Goal: Information Seeking & Learning: Learn about a topic

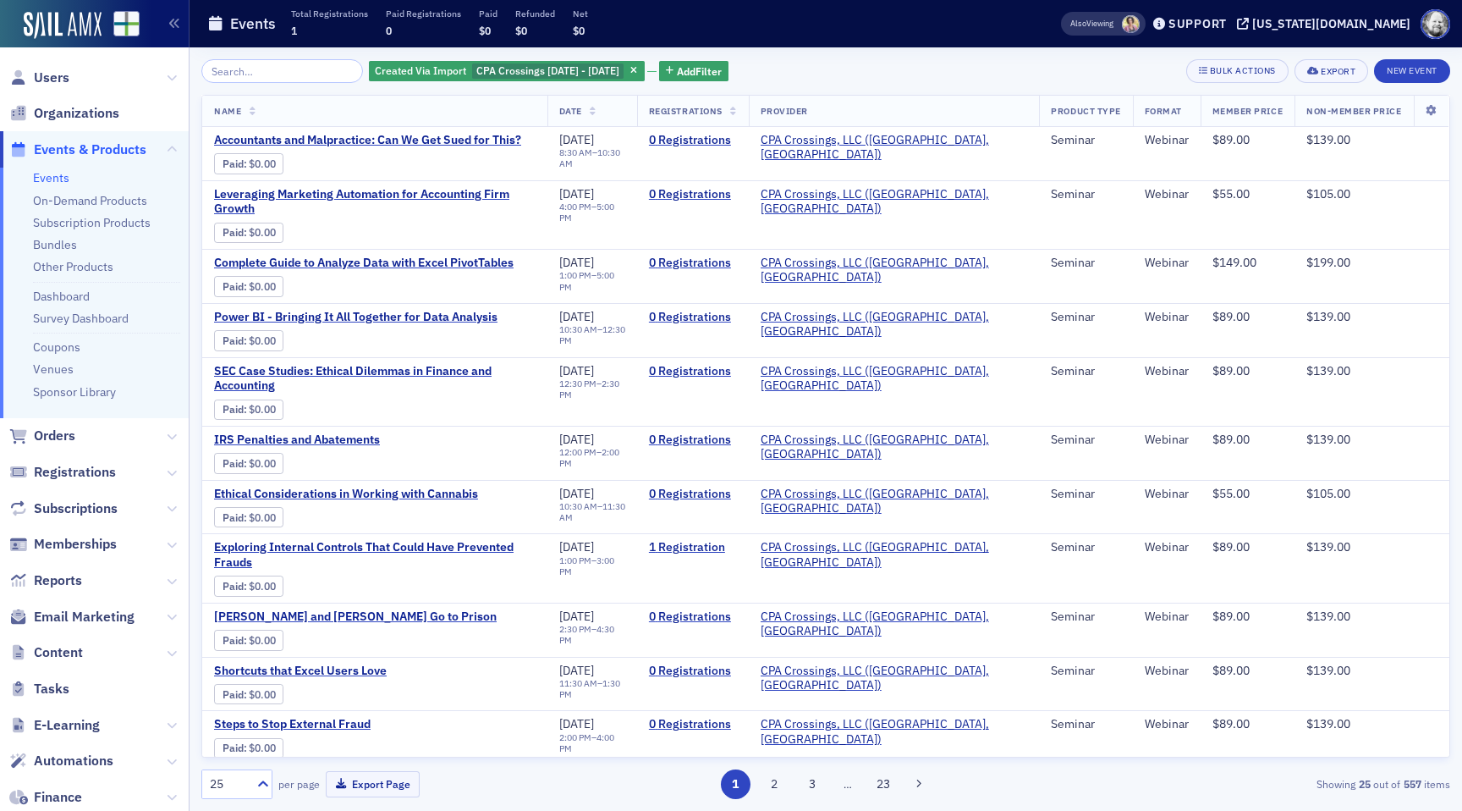
click at [1140, 24] on span at bounding box center [1131, 24] width 18 height 18
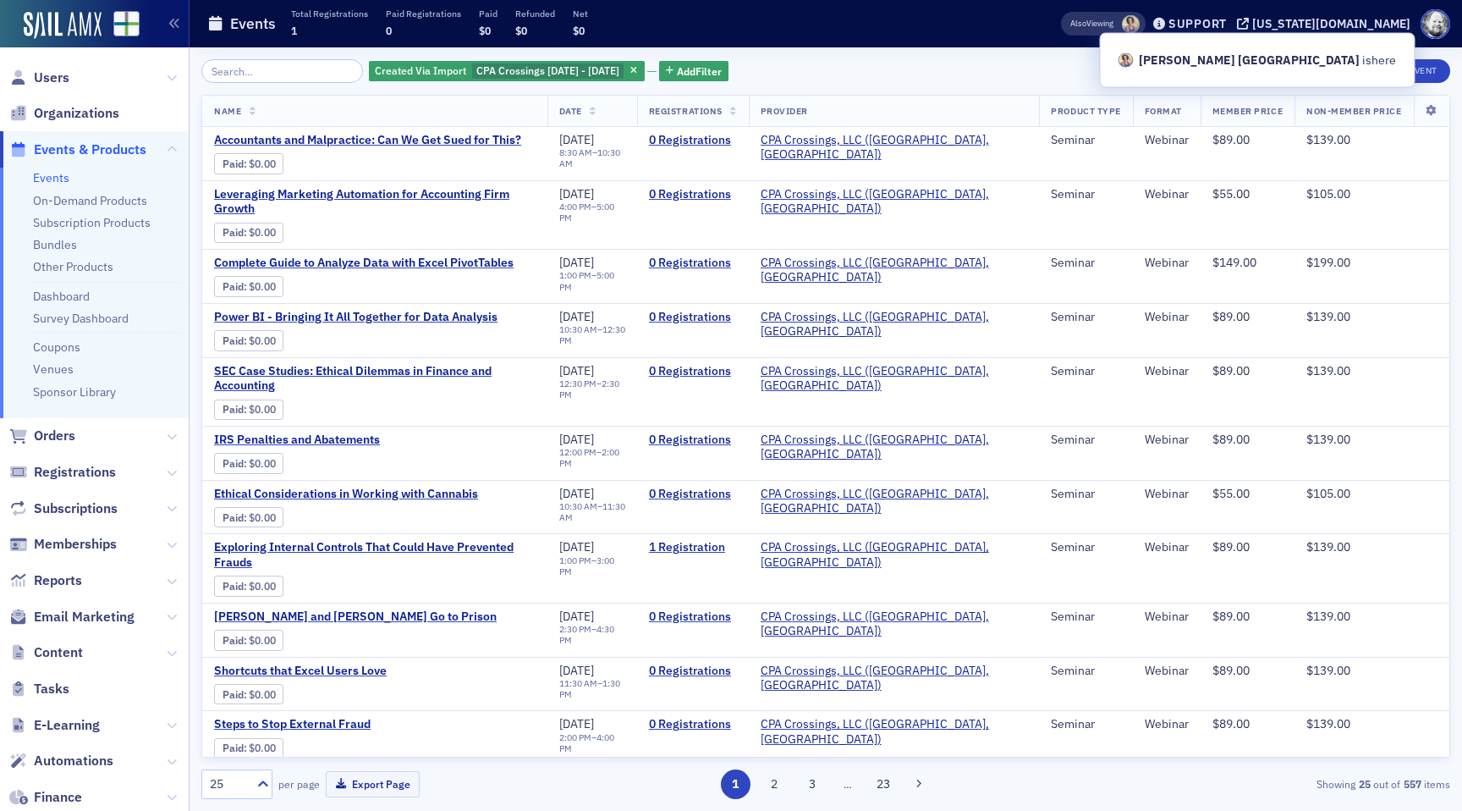
click at [1140, 24] on span at bounding box center [1131, 24] width 18 height 18
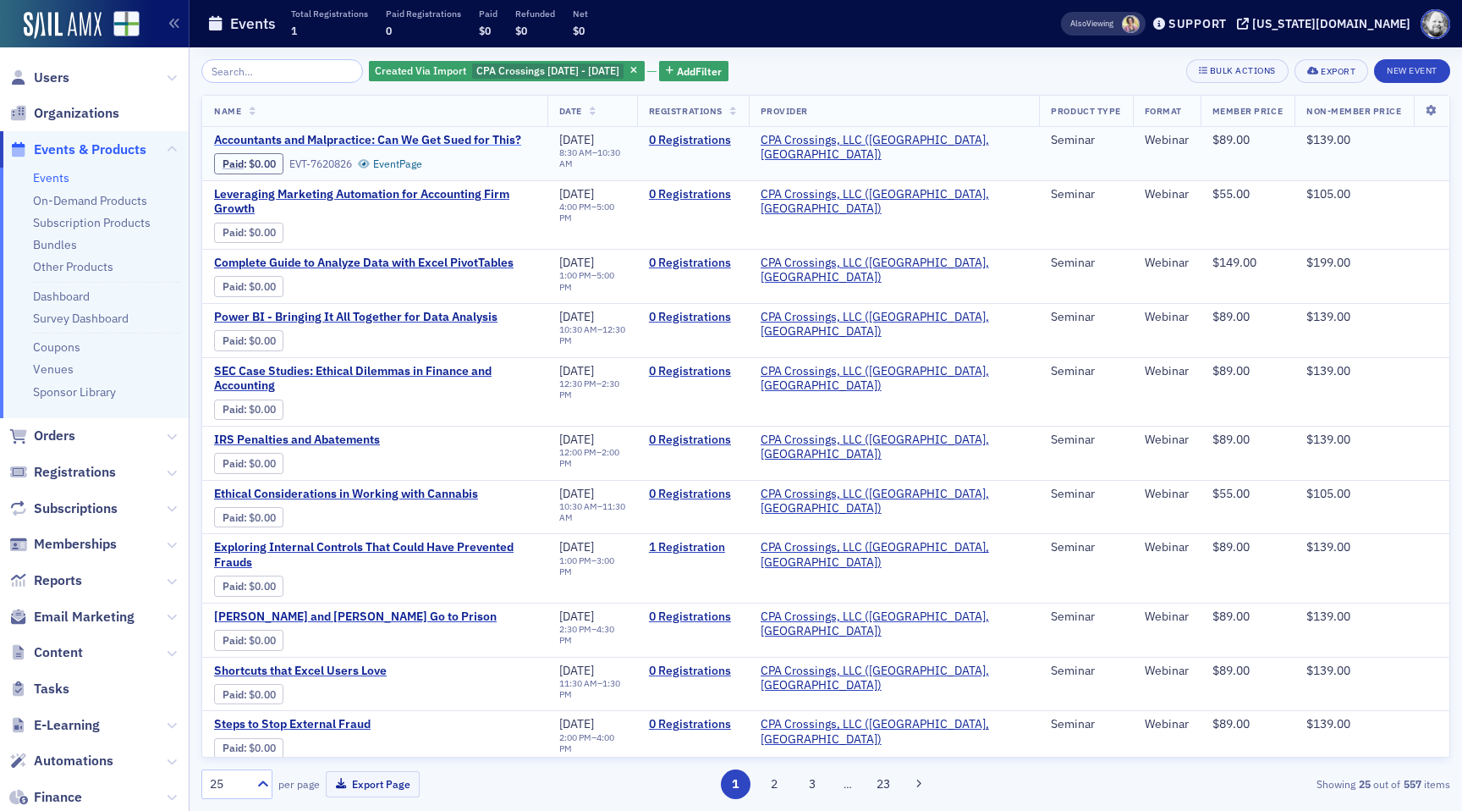
click at [426, 140] on span "Accountants and Malpractice: Can We Get Sued for This?" at bounding box center [367, 140] width 307 height 15
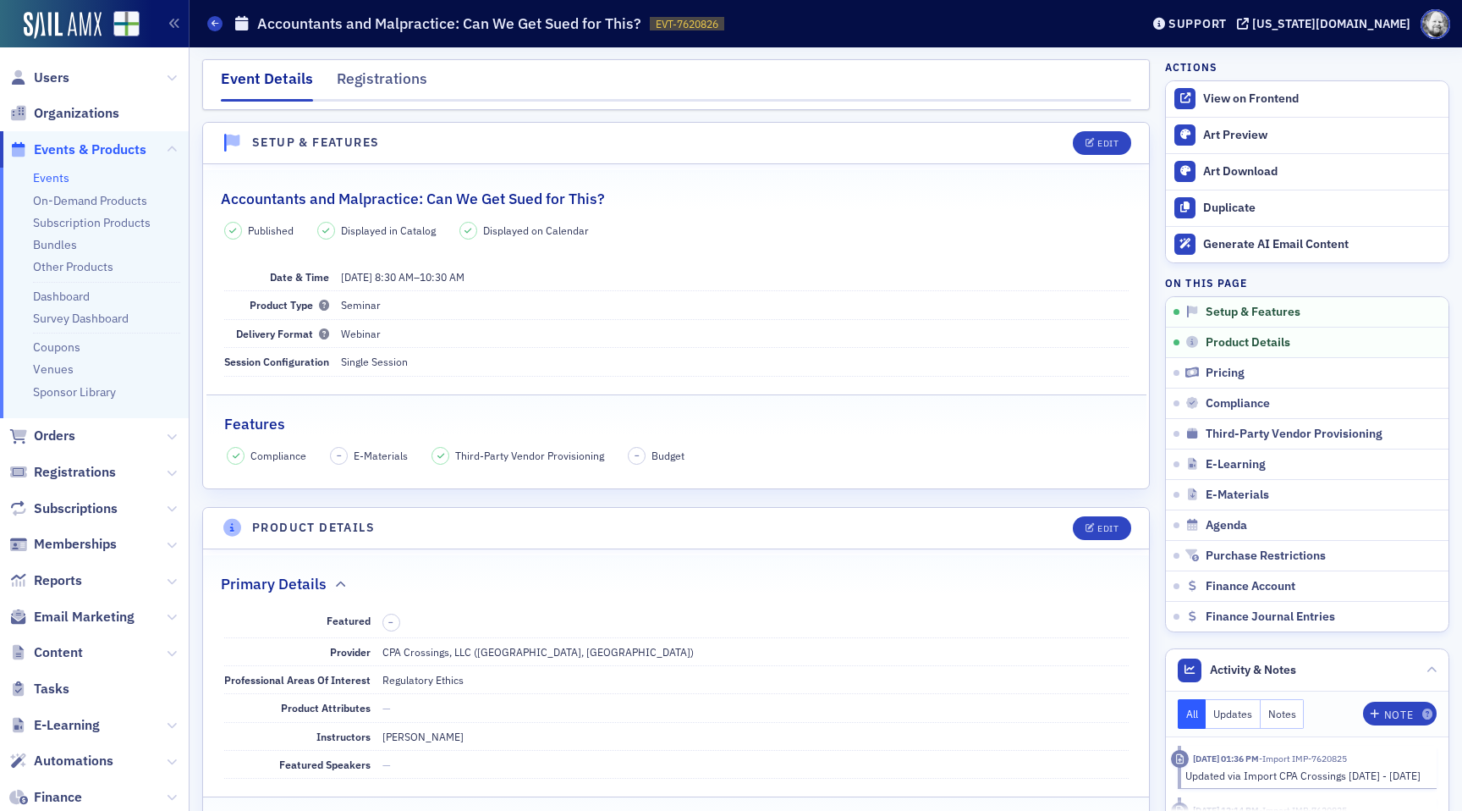
scroll to position [1764, 0]
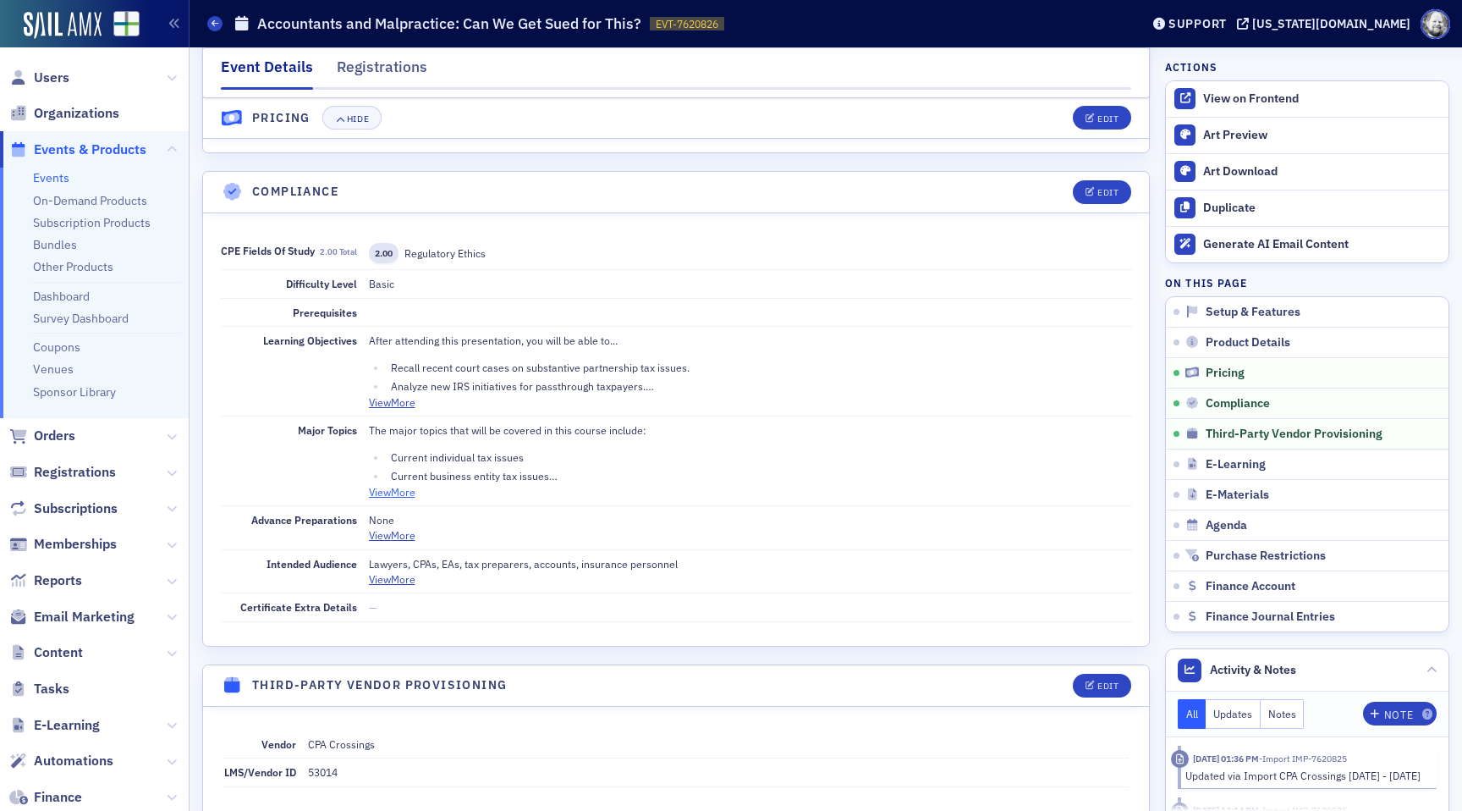
click at [395, 489] on button "View More" at bounding box center [392, 491] width 47 height 15
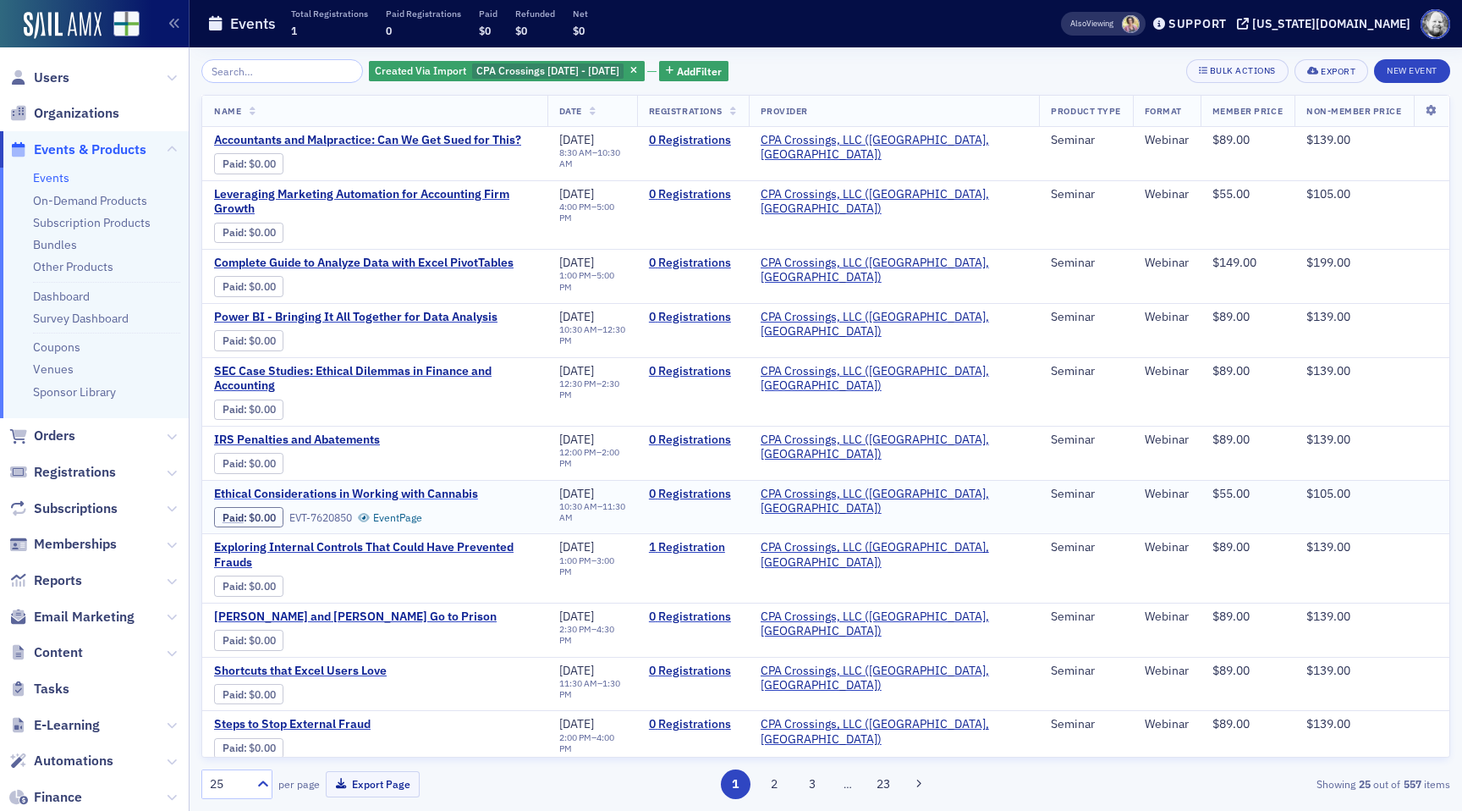
click at [391, 487] on span "Ethical Considerations in Working with Cannabis" at bounding box center [356, 494] width 284 height 15
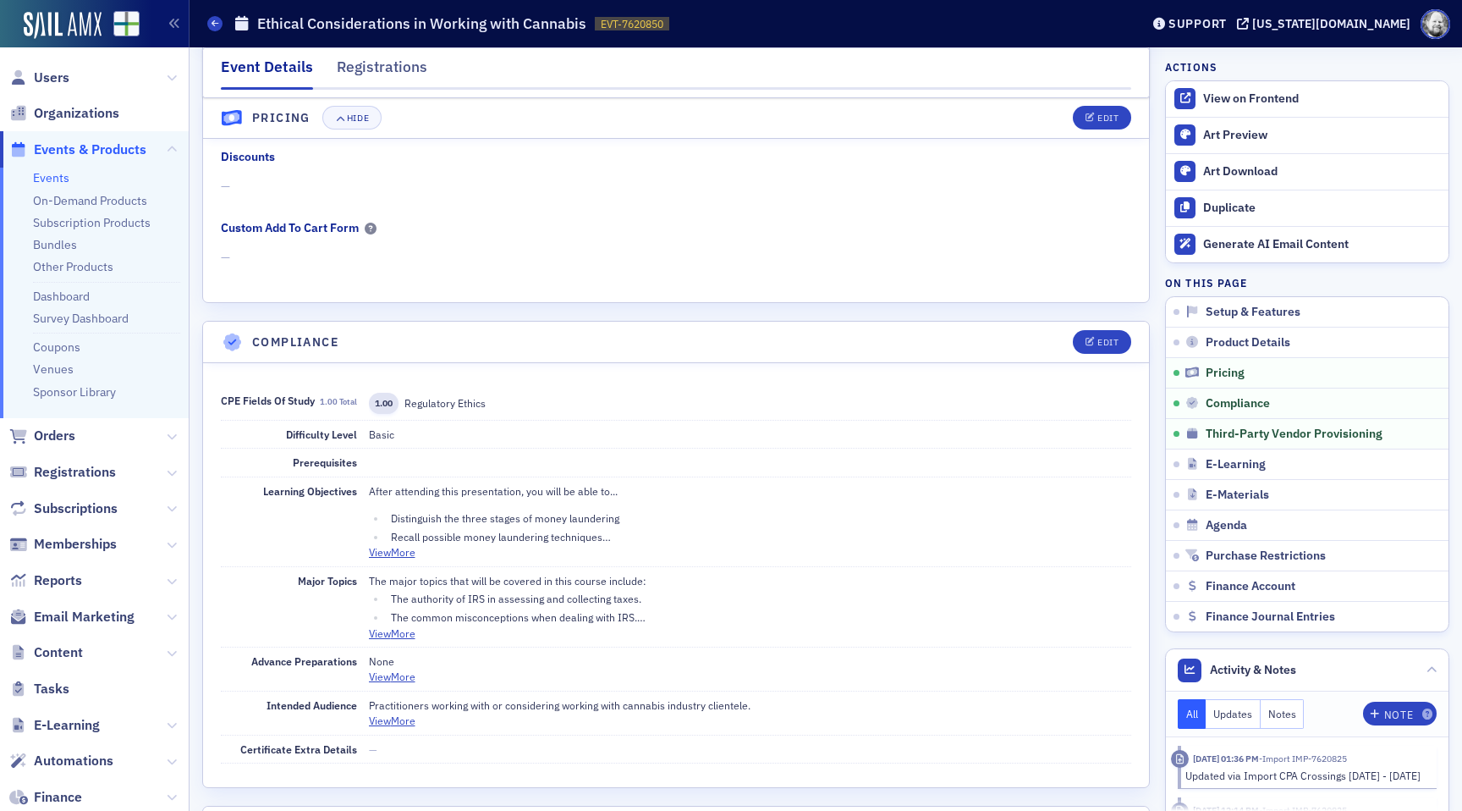
scroll to position [1672, 0]
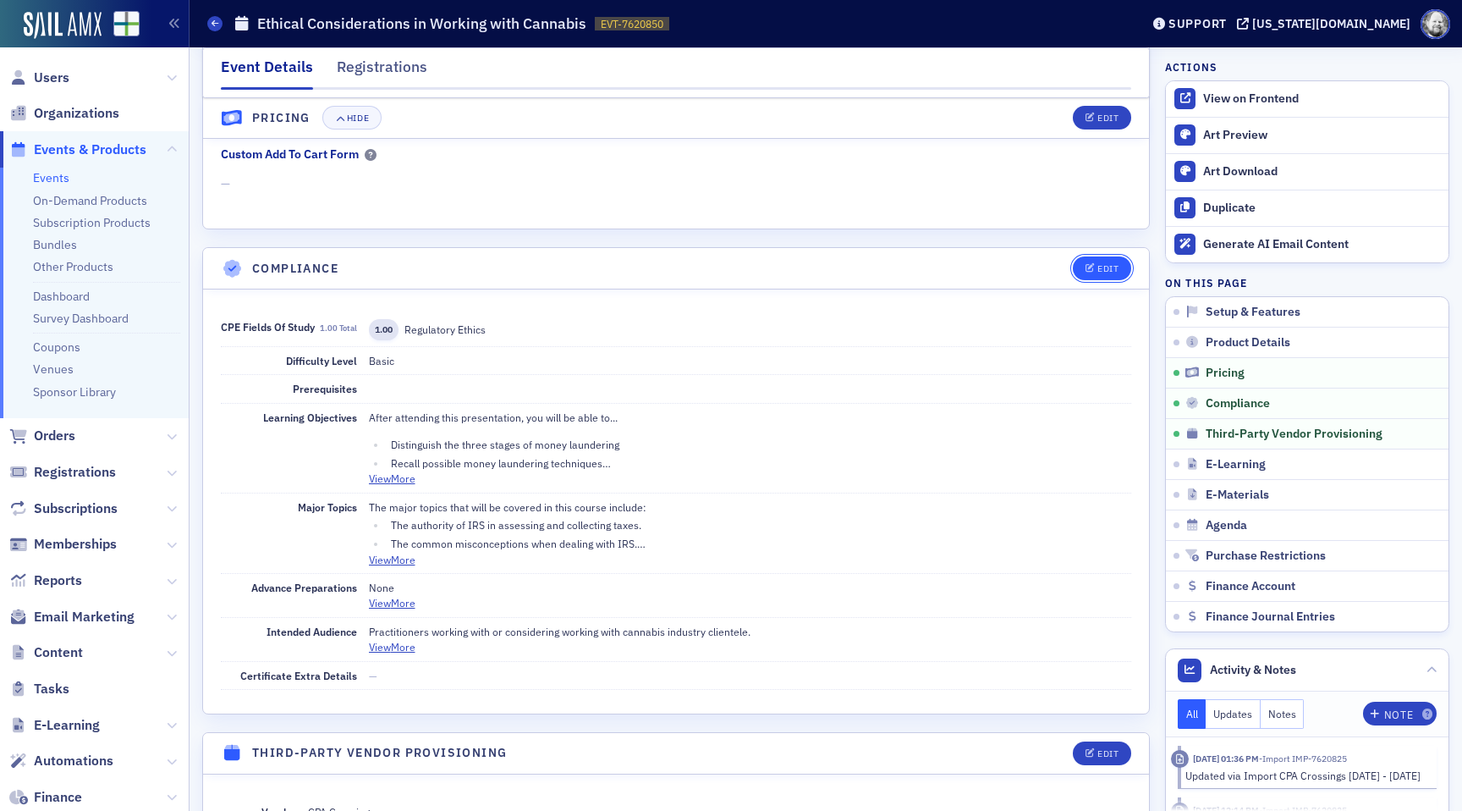
click at [1090, 260] on button "Edit" at bounding box center [1102, 268] width 58 height 24
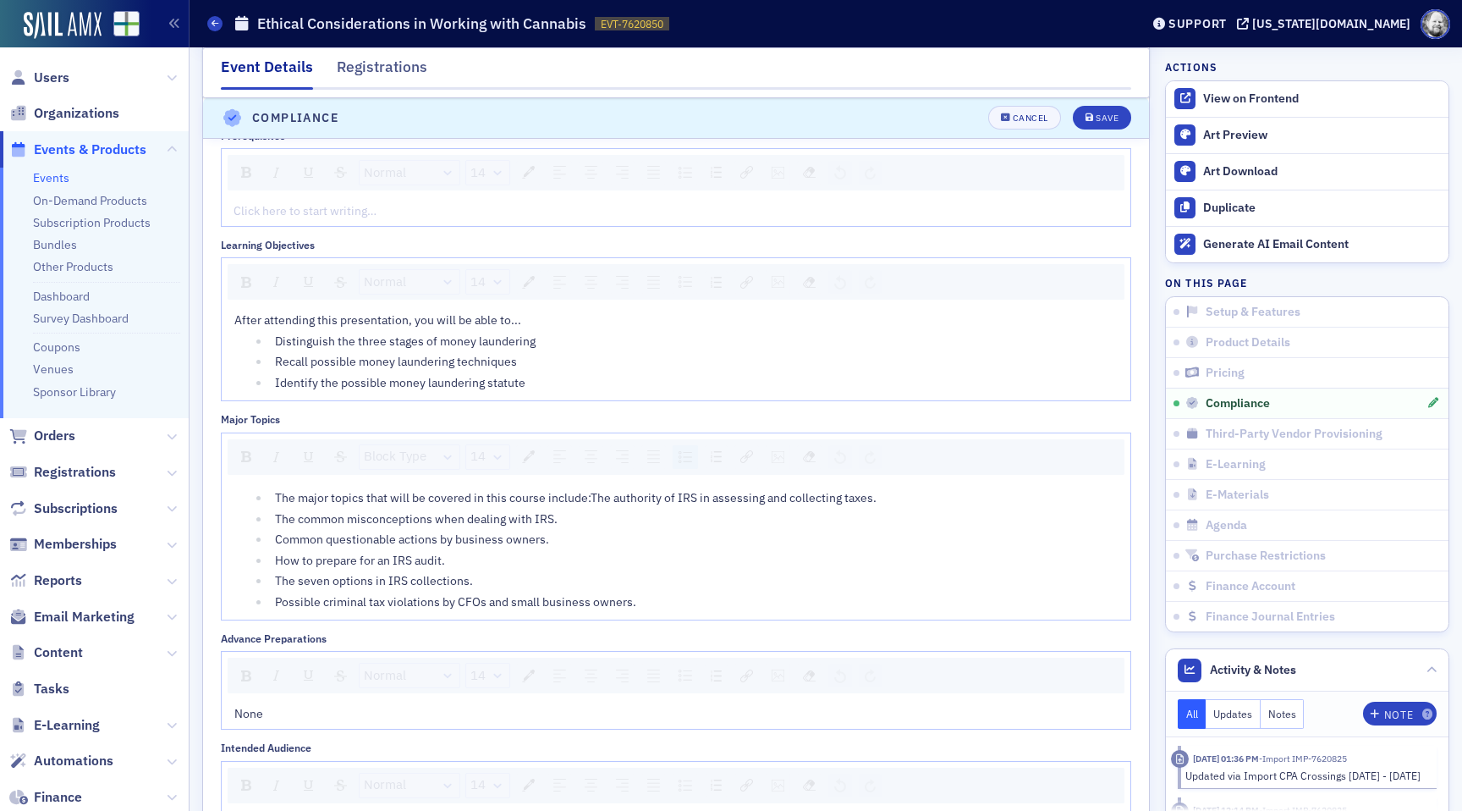
scroll to position [2314, 0]
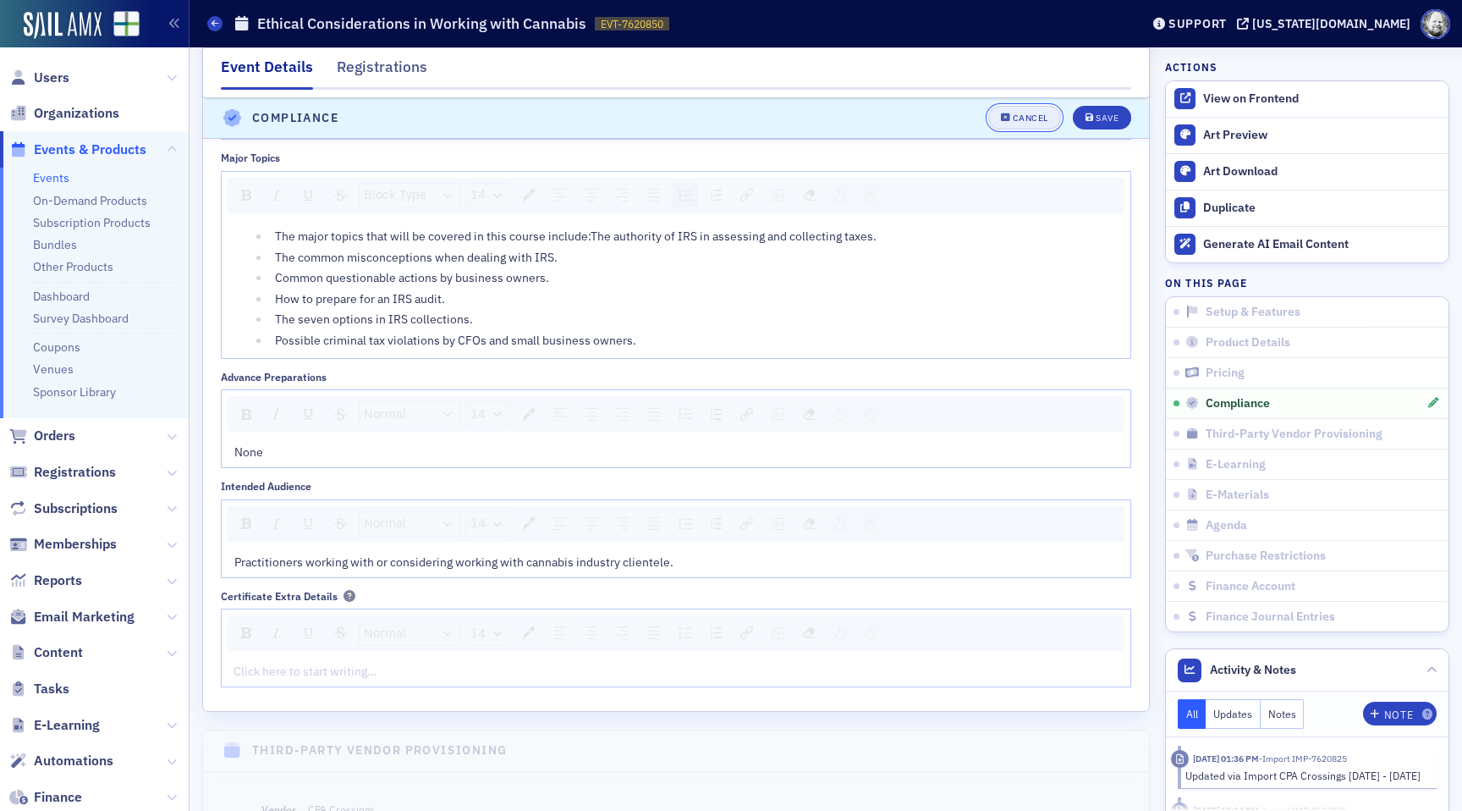
click at [1033, 124] on button "Cancel" at bounding box center [1024, 119] width 73 height 24
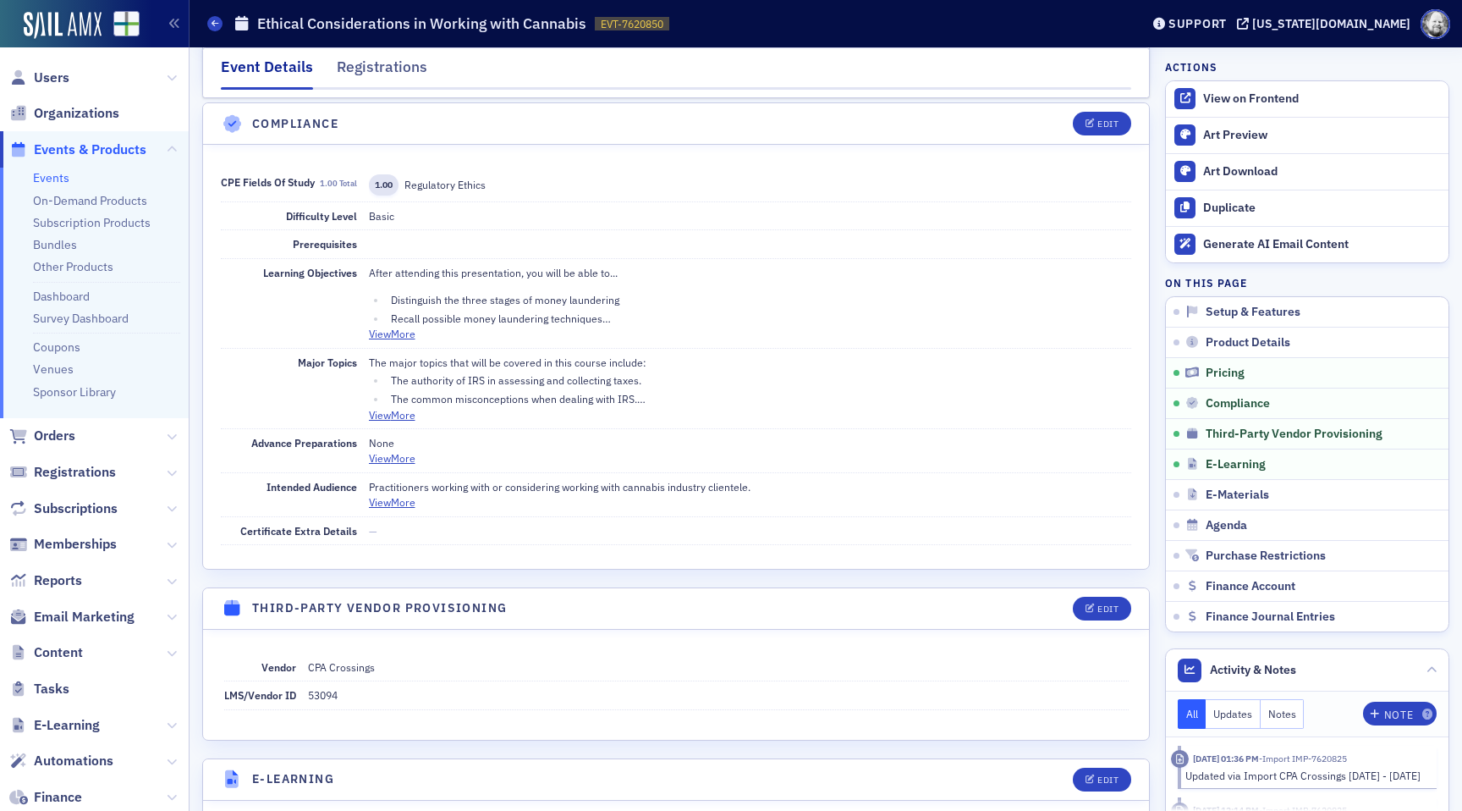
scroll to position [1821, 0]
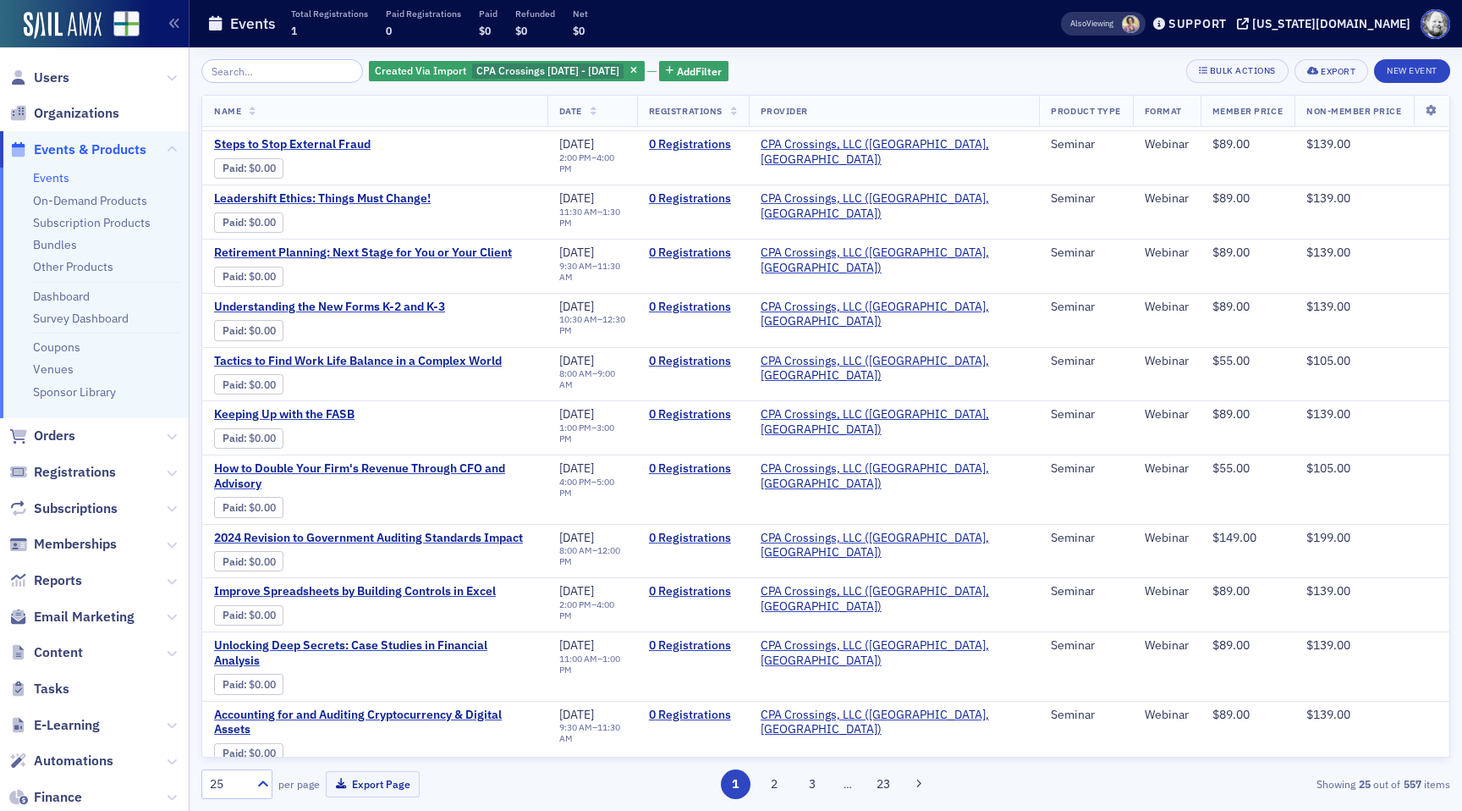
scroll to position [719, 0]
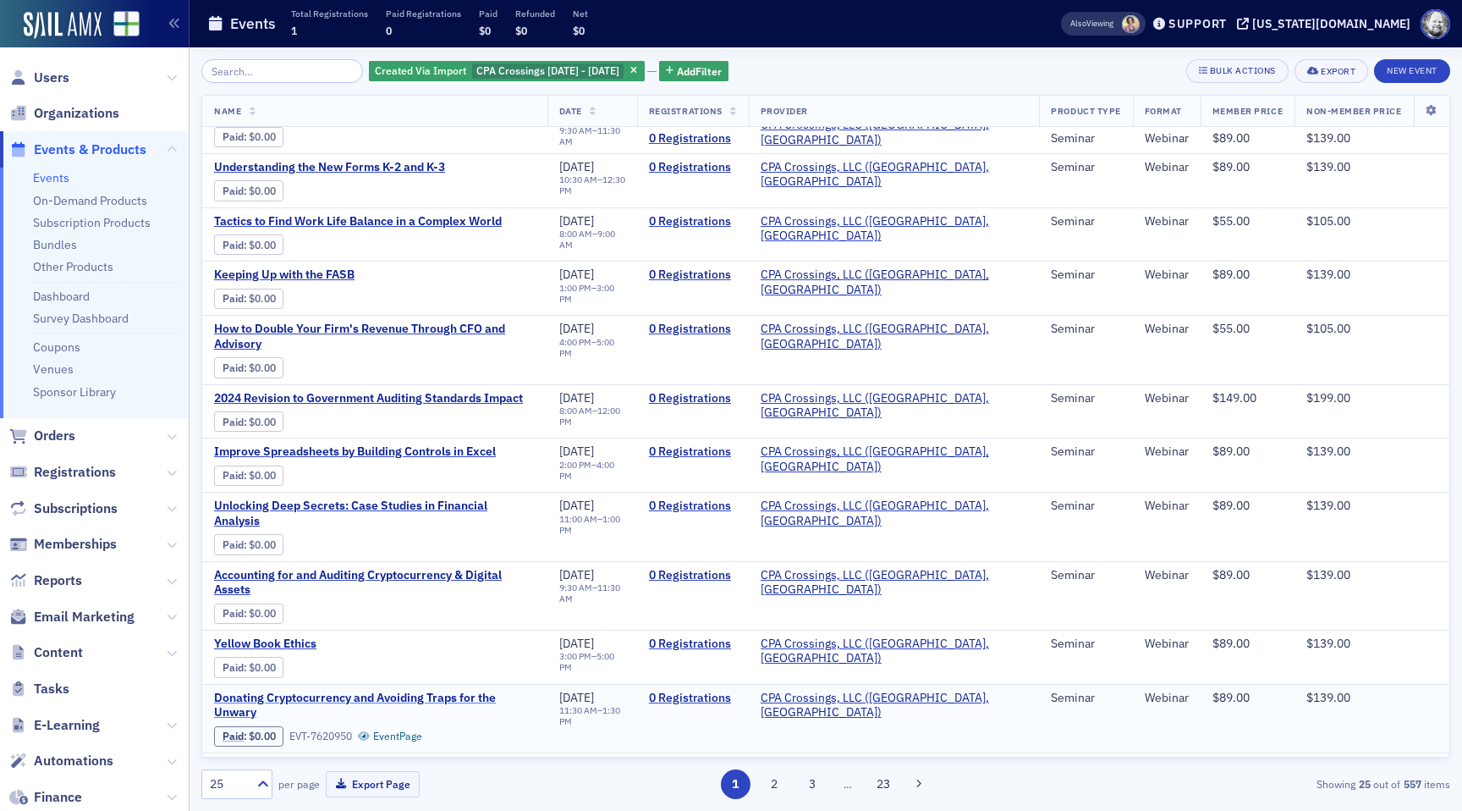
click at [416, 691] on span "Donating Cryptocurrency and Avoiding Traps for the Unwary" at bounding box center [375, 706] width 322 height 30
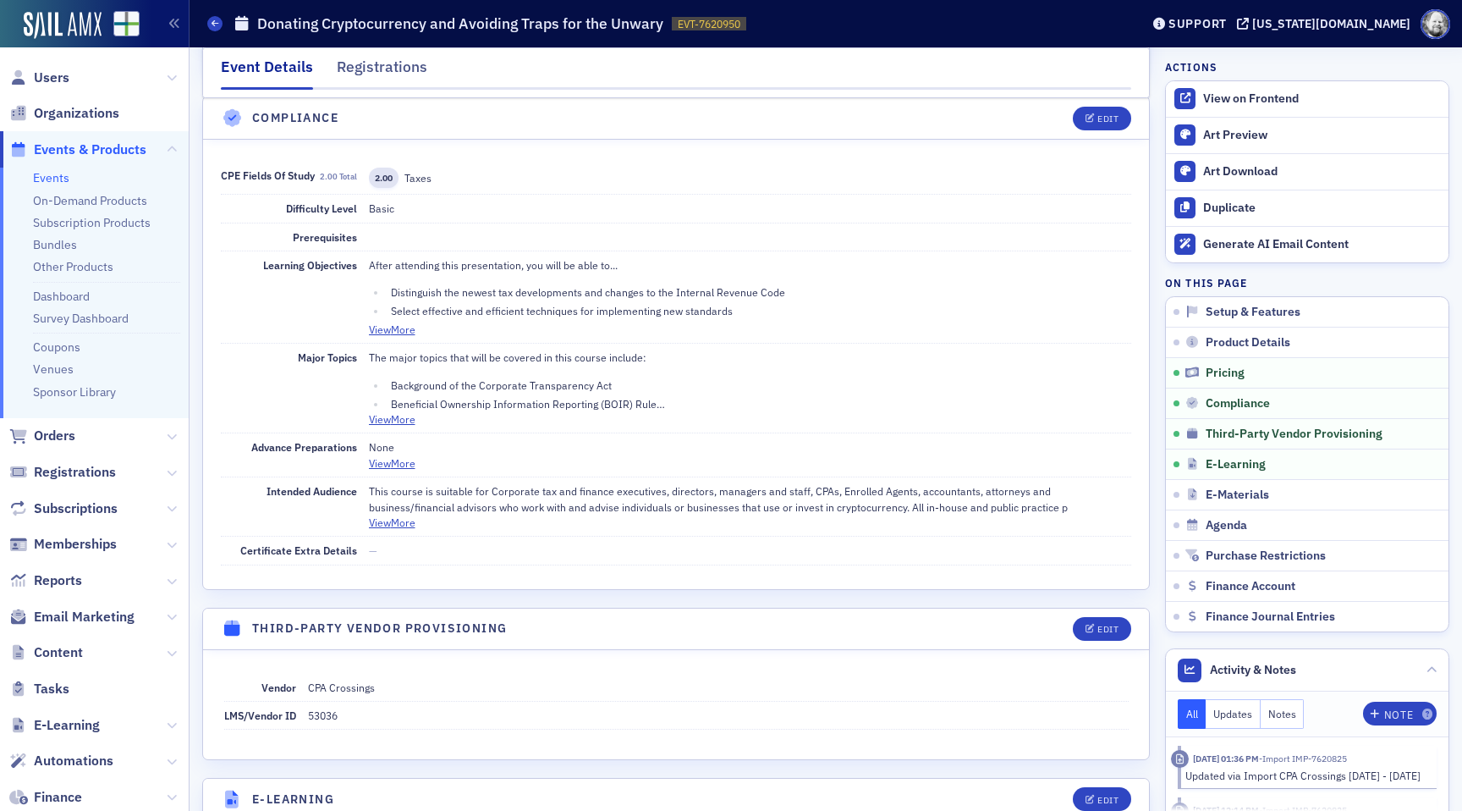
scroll to position [1841, 0]
click at [374, 417] on button "View More" at bounding box center [392, 417] width 47 height 15
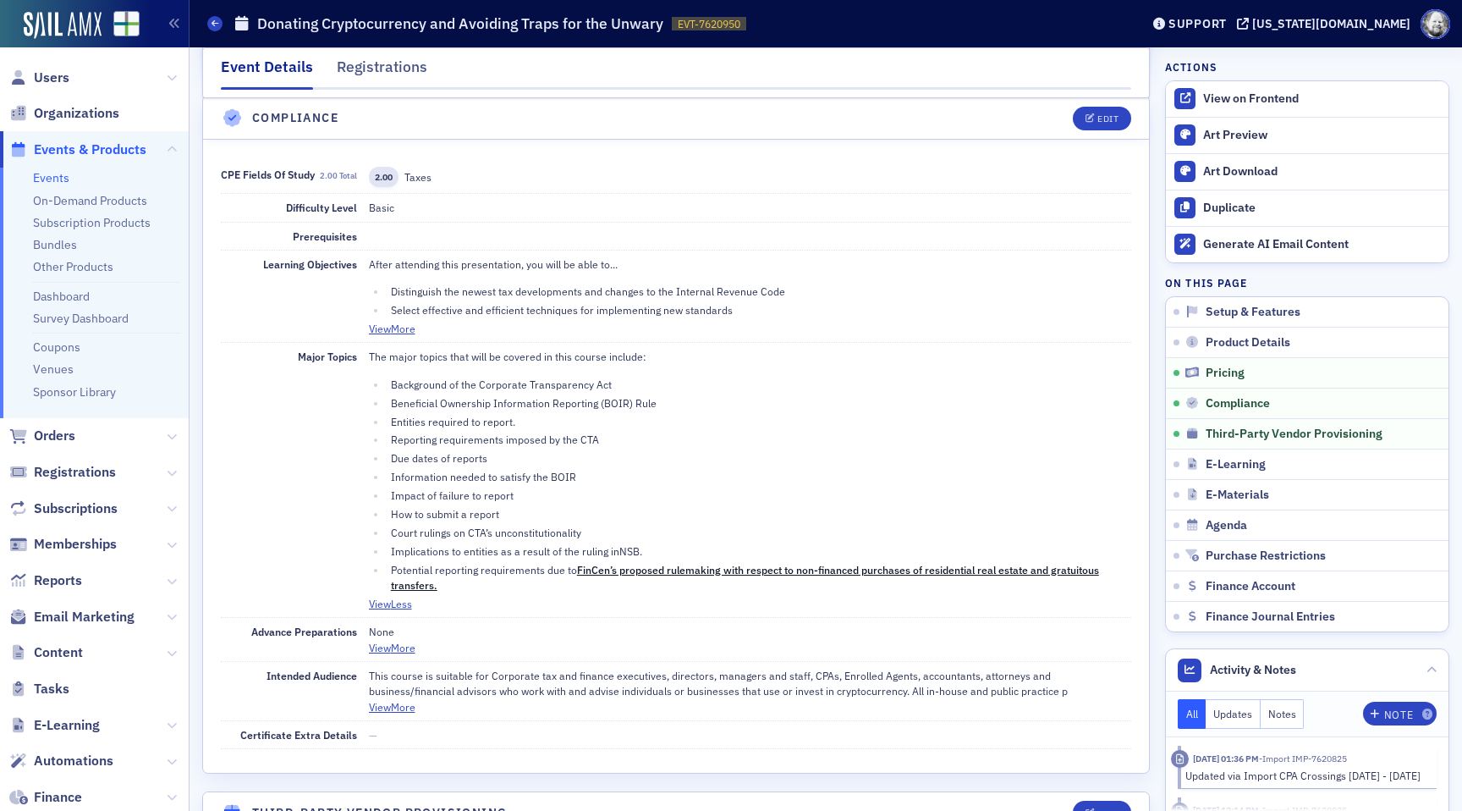
click at [625, 576] on li "Potential reporting requirements due to FinCen’s proposed rulemaking with respe…" at bounding box center [760, 577] width 746 height 31
click at [624, 574] on link "FinCen’s proposed rulemaking with respect to non-financed purchases of resident…" at bounding box center [745, 577] width 708 height 29
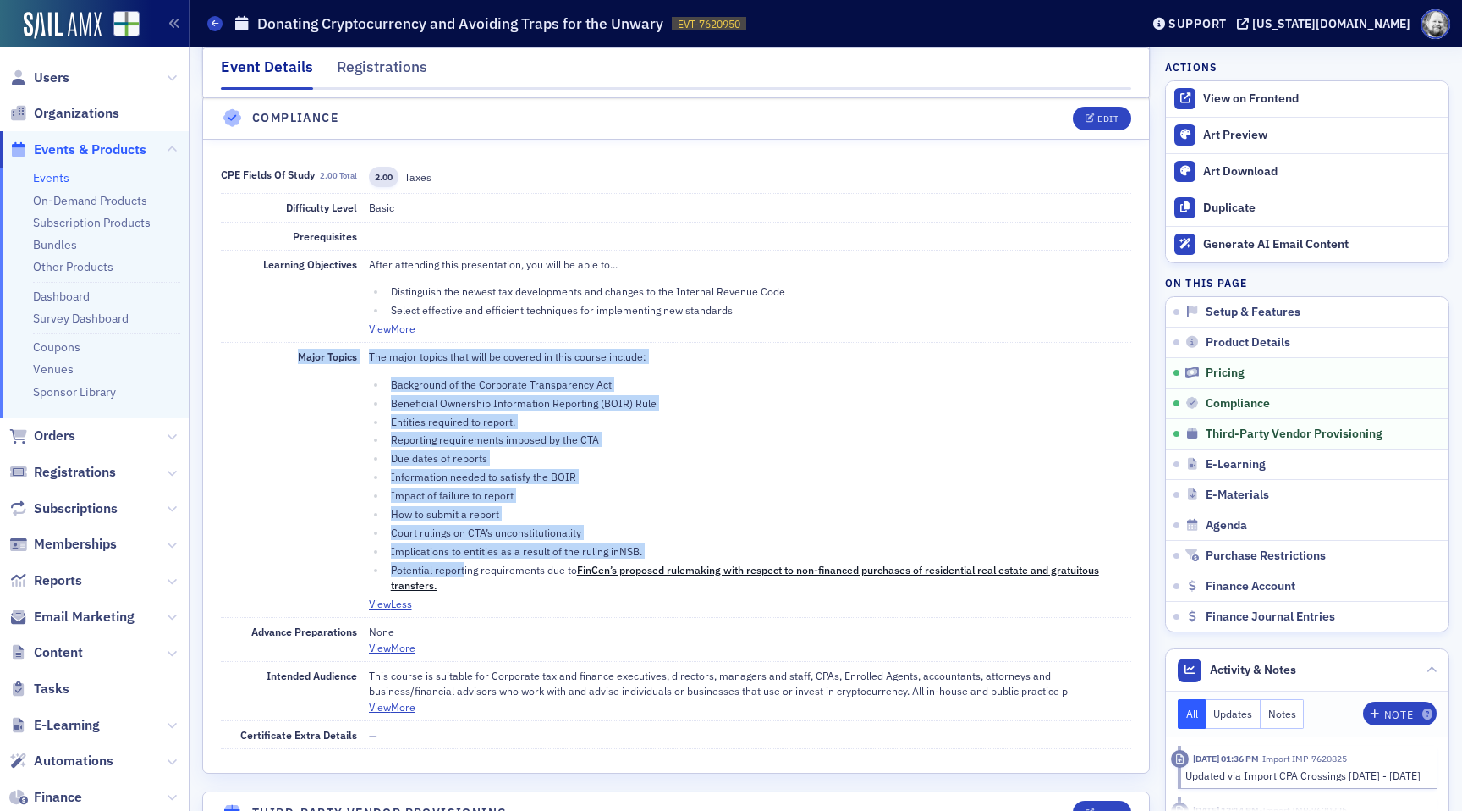
drag, startPoint x: 294, startPoint y: 349, endPoint x: 465, endPoint y: 573, distance: 281.3
click at [465, 573] on div "Major Topics The major topics that will be covered in this course include: Back…" at bounding box center [676, 480] width 911 height 275
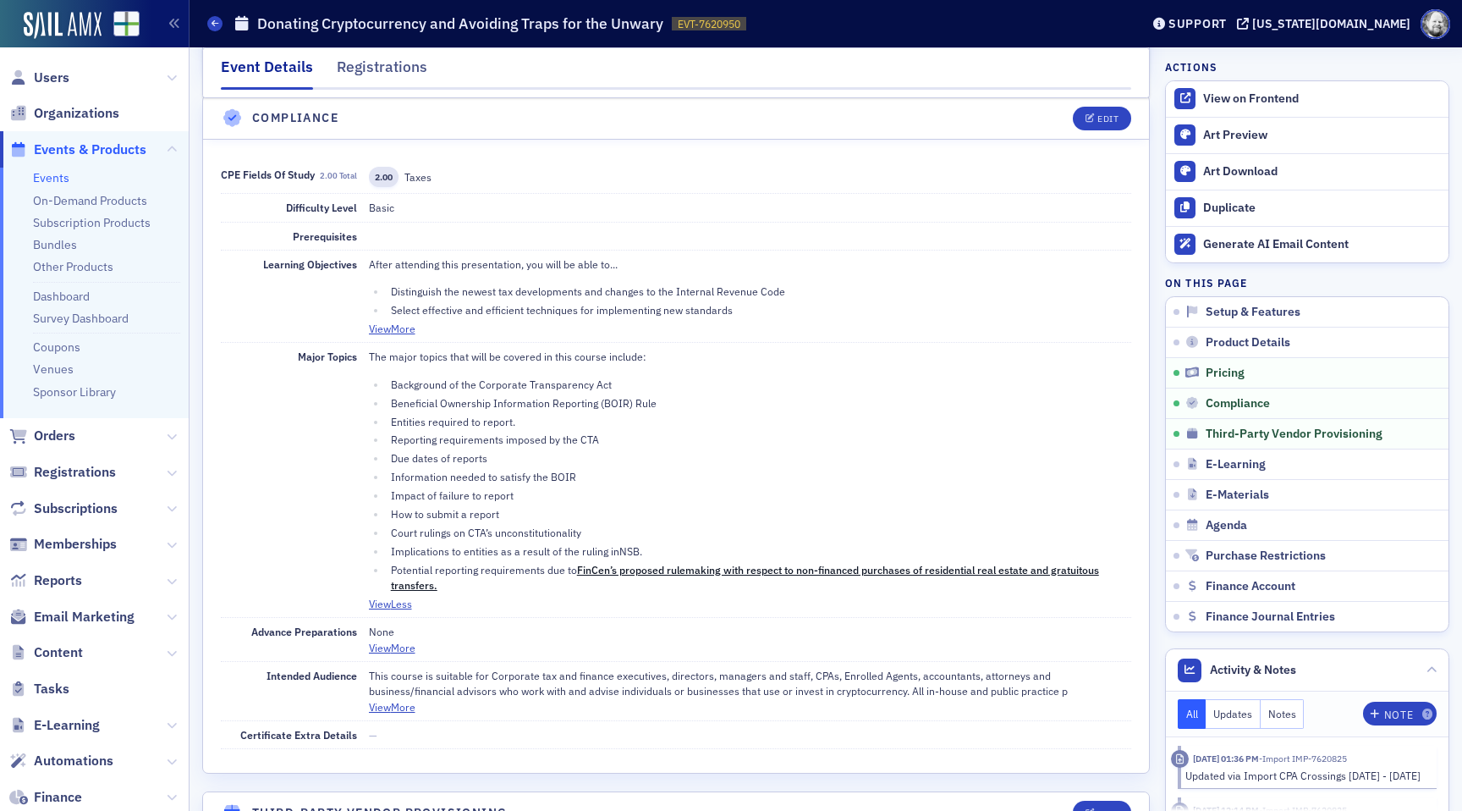
click at [524, 480] on span "Information needed to satisfy the BOIR" at bounding box center [483, 477] width 185 height 14
